Goal: Obtain resource: Download file/media

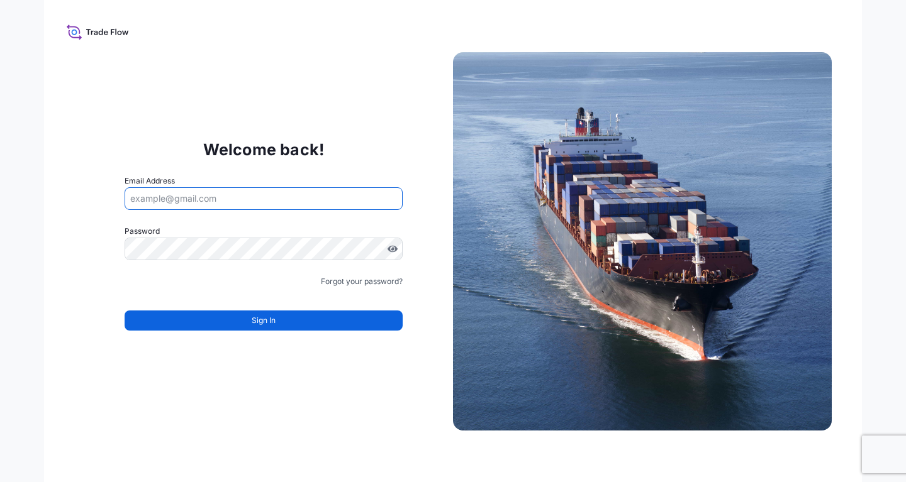
click at [248, 199] on input "Email Address" at bounding box center [264, 198] width 278 height 23
paste input "[EMAIL_ADDRESS][DOMAIN_NAME]"
type input "[EMAIL_ADDRESS][DOMAIN_NAME]"
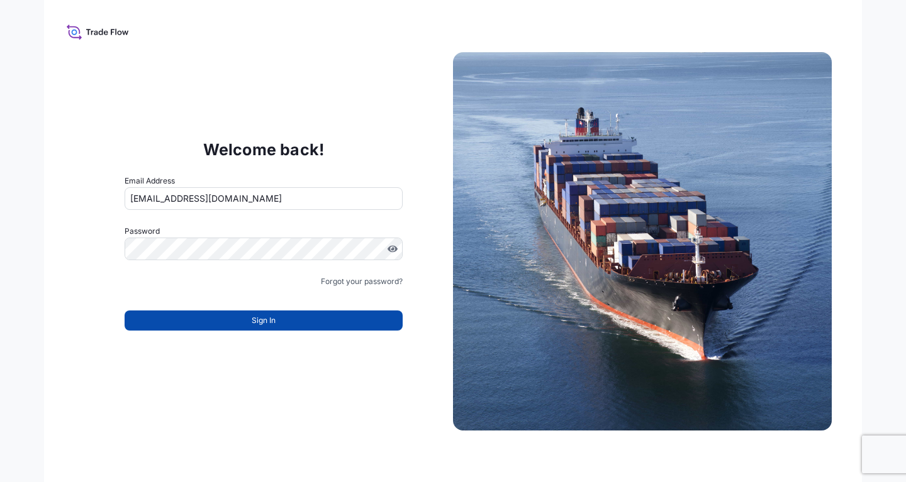
click at [290, 321] on button "Sign In" at bounding box center [264, 321] width 278 height 20
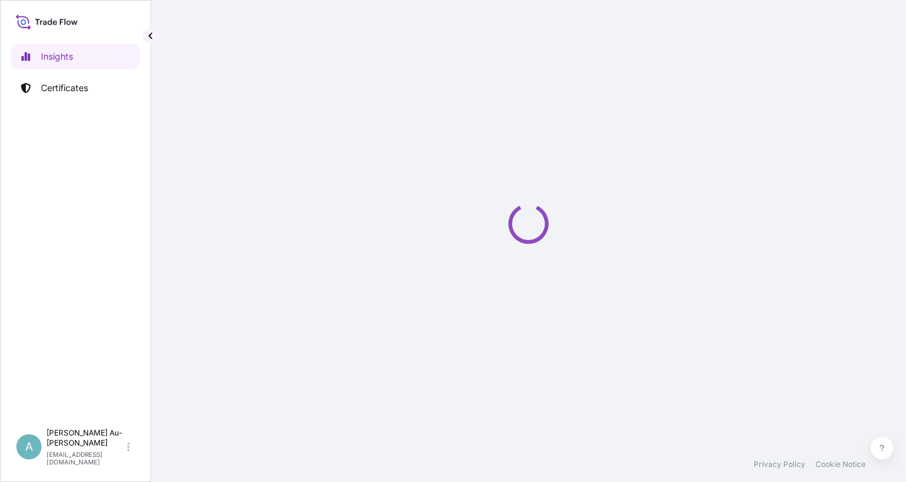
select select "2025"
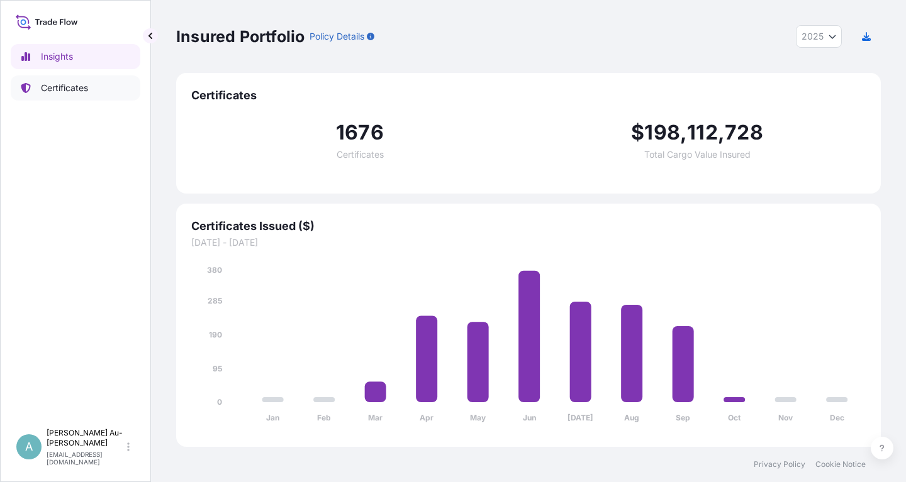
click at [53, 89] on p "Certificates" at bounding box center [64, 88] width 47 height 13
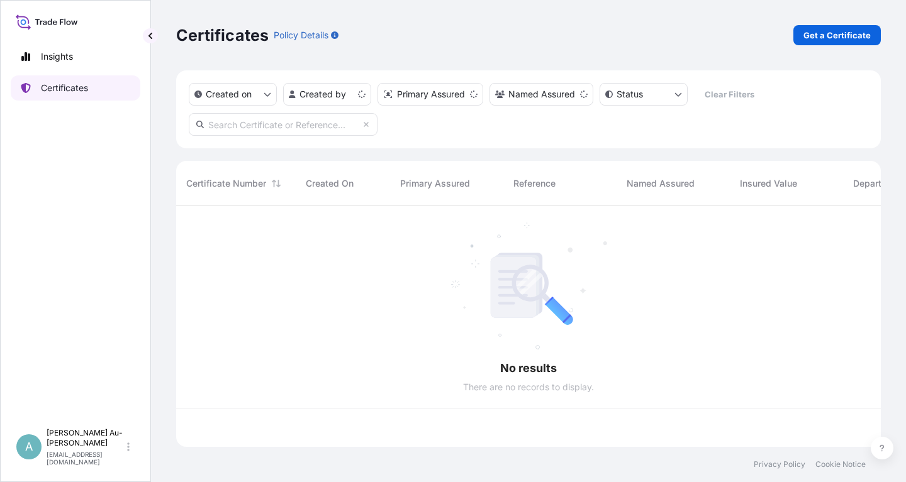
scroll to position [248, 705]
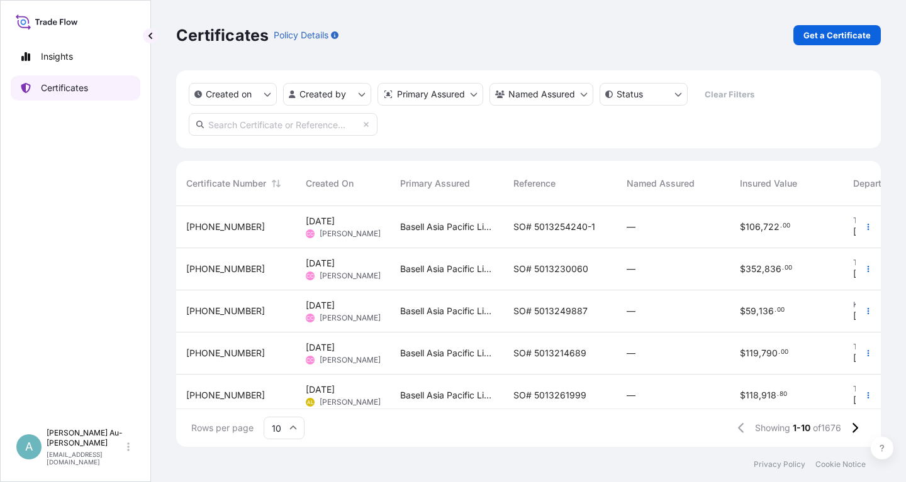
click at [62, 90] on p "Certificates" at bounding box center [64, 88] width 47 height 13
click at [228, 121] on input "text" at bounding box center [283, 124] width 189 height 23
type input "1755-2"
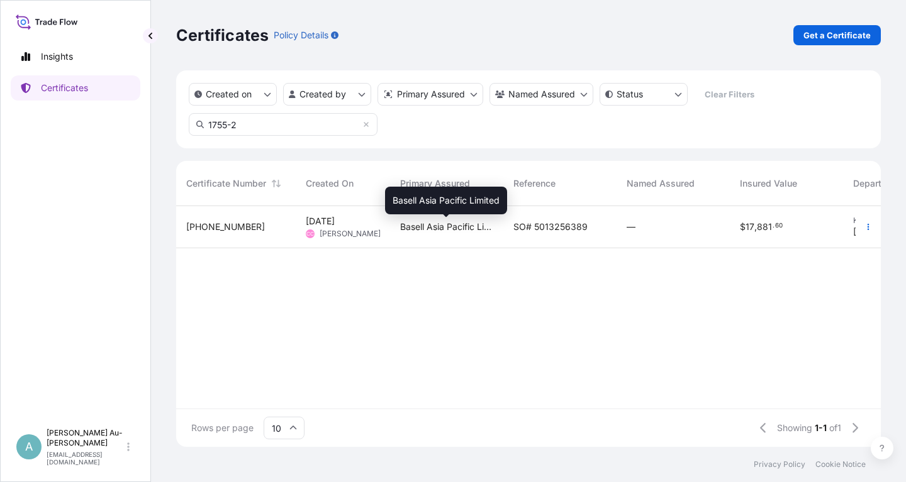
click at [476, 229] on span "Basell Asia Pacific Limited" at bounding box center [446, 227] width 93 height 13
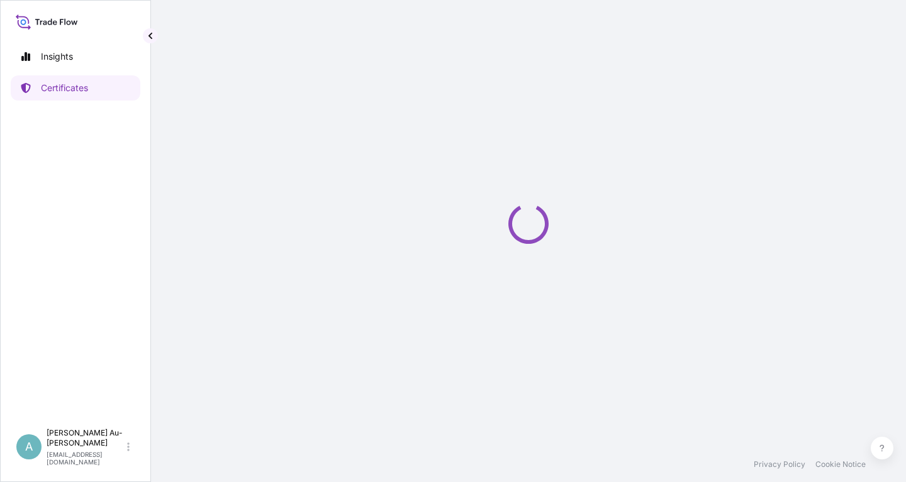
click at [477, 229] on div "Loading" at bounding box center [528, 223] width 705 height 447
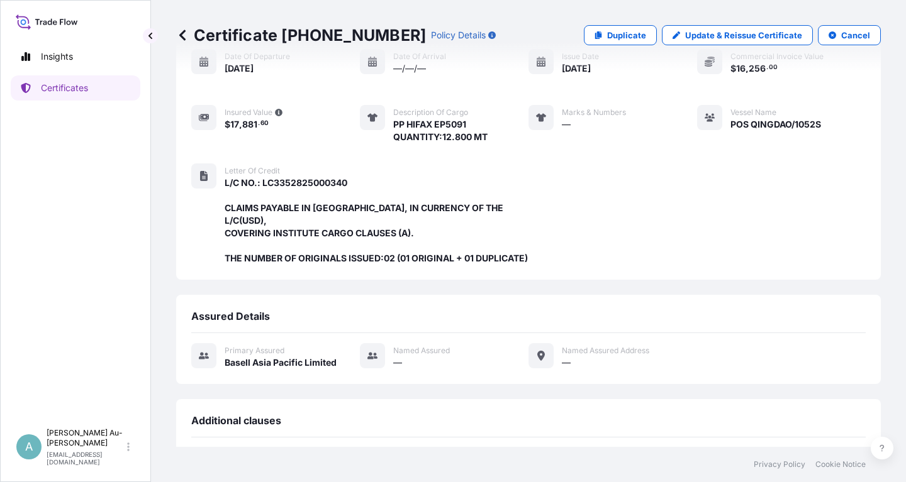
scroll to position [346, 0]
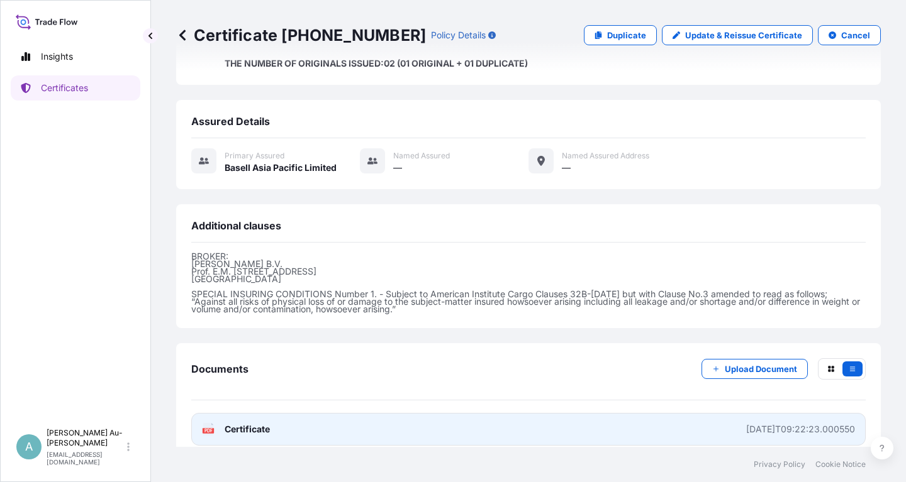
click at [318, 418] on link "PDF Certificate [DATE]T09:22:23.000550" at bounding box center [528, 429] width 674 height 33
